Goal: Find specific page/section: Find specific page/section

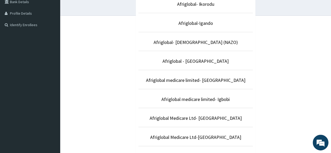
scroll to position [134, 0]
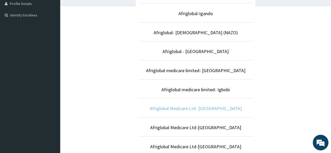
click at [217, 109] on link "Afriglobal Medicare Ltd- [GEOGRAPHIC_DATA]" at bounding box center [196, 108] width 92 height 6
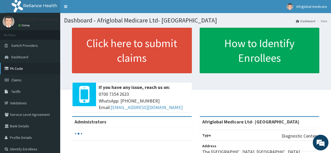
click at [21, 69] on link "PA Code" at bounding box center [30, 69] width 60 height 12
